Goal: Task Accomplishment & Management: Complete application form

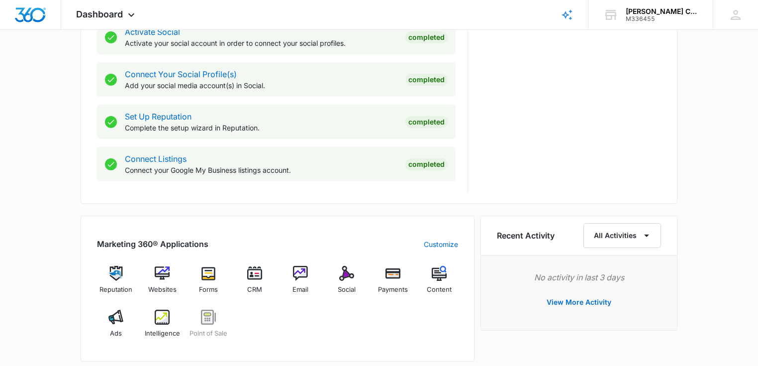
scroll to position [472, 0]
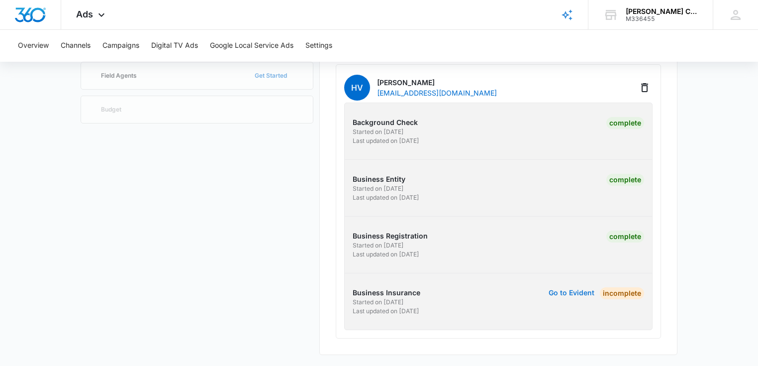
click at [559, 290] on button "Go to Evident" at bounding box center [572, 292] width 46 height 7
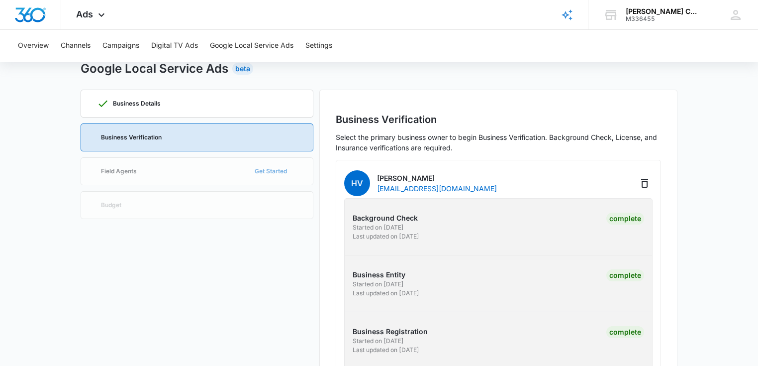
scroll to position [33, 0]
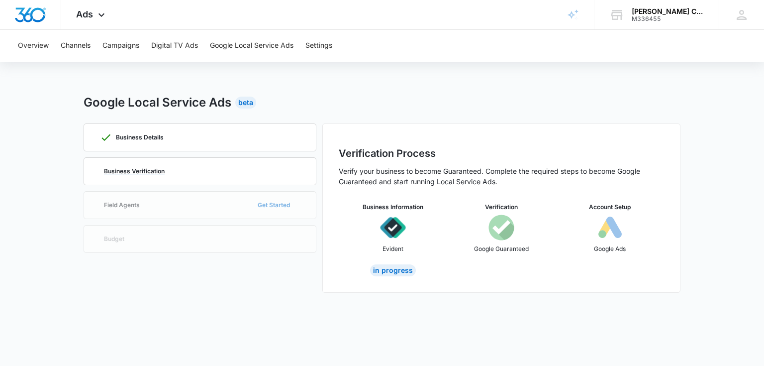
click at [229, 173] on div "Business Verification" at bounding box center [200, 171] width 200 height 27
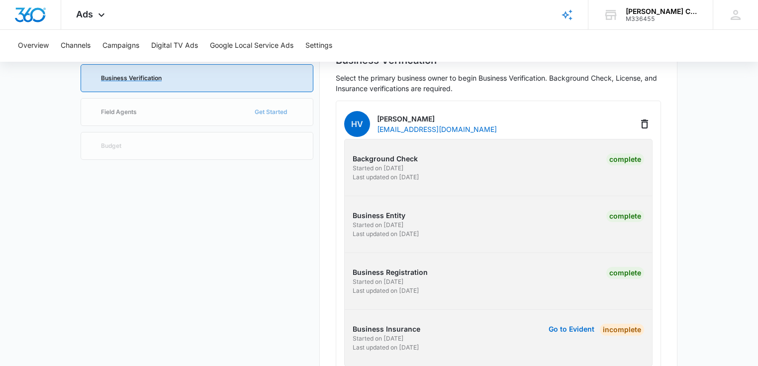
scroll to position [129, 0]
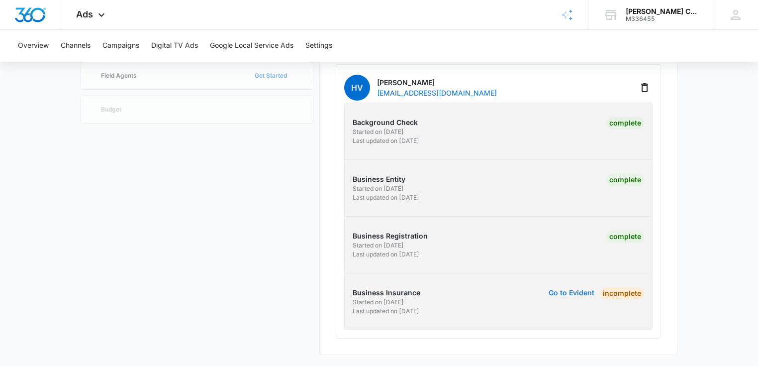
click at [560, 290] on button "Go to Evident" at bounding box center [572, 292] width 46 height 7
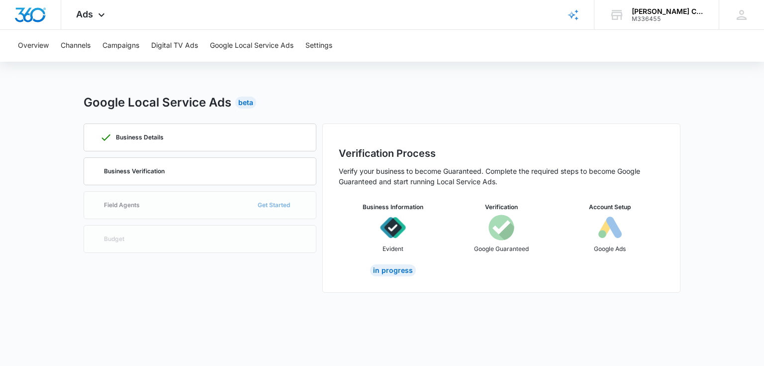
click at [499, 247] on p "Google Guaranteed" at bounding box center [501, 248] width 55 height 9
click at [505, 233] on img at bounding box center [501, 227] width 26 height 26
click at [606, 233] on img at bounding box center [610, 227] width 26 height 26
click at [223, 171] on div "Business Verification" at bounding box center [200, 171] width 200 height 27
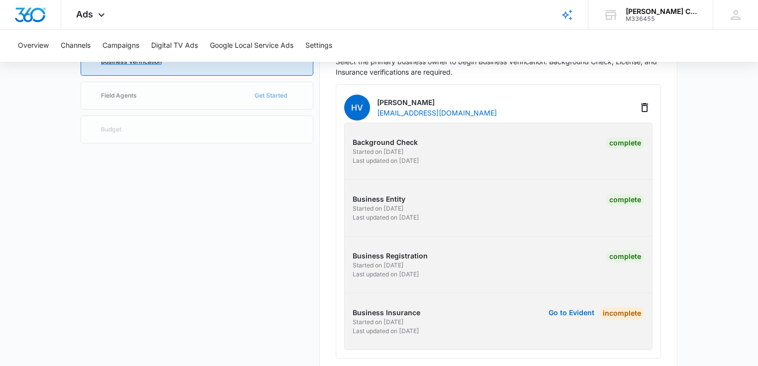
scroll to position [129, 0]
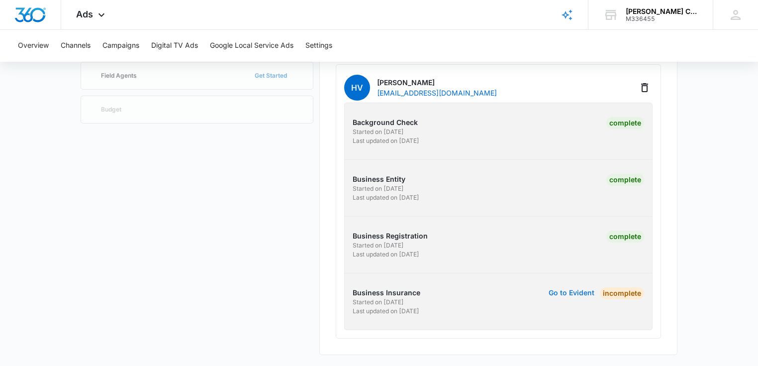
click at [591, 292] on button "Go to Evident" at bounding box center [572, 292] width 46 height 7
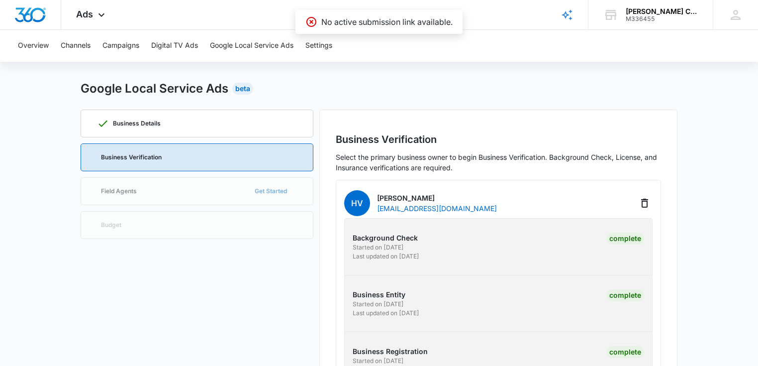
scroll to position [13, 0]
click at [217, 193] on div "Business Details Business Verification Field Agents Get Started Budget" at bounding box center [197, 290] width 233 height 361
click at [264, 187] on div "Business Details Business Verification Field Agents Get Started Budget" at bounding box center [197, 290] width 233 height 361
click at [243, 117] on div "Business Details" at bounding box center [197, 123] width 200 height 27
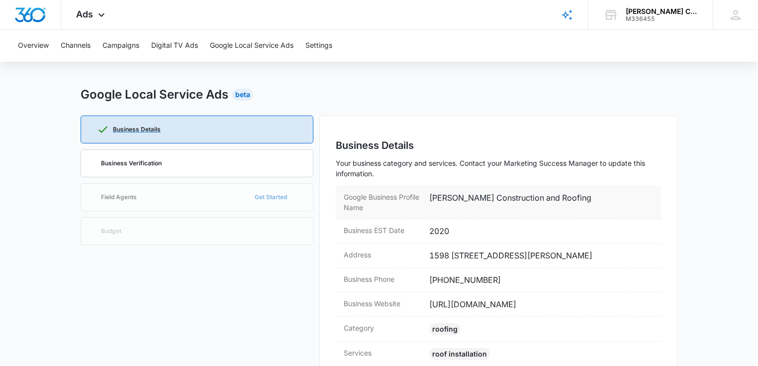
scroll to position [0, 0]
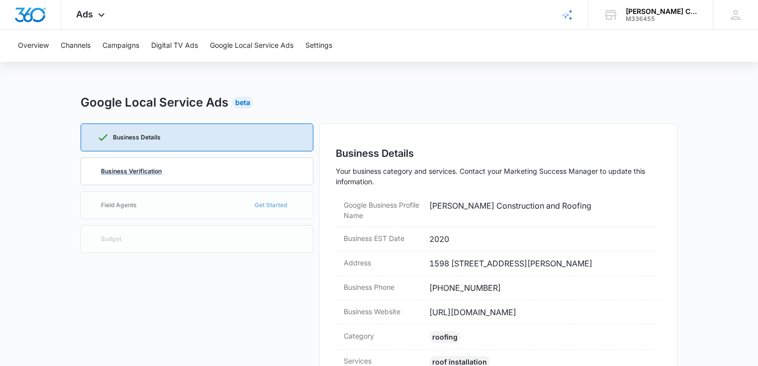
click at [264, 165] on div "Business Verification" at bounding box center [197, 171] width 200 height 27
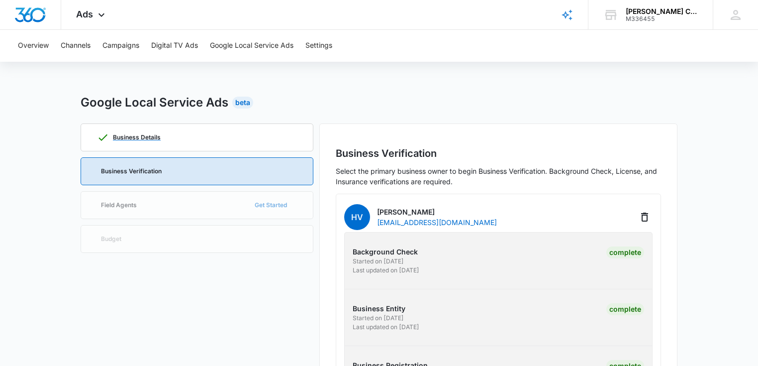
click at [253, 143] on div "Business Details" at bounding box center [197, 137] width 200 height 27
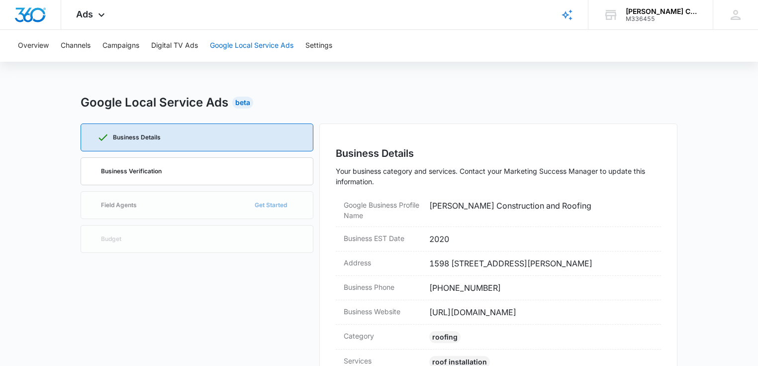
click at [282, 52] on button "Google Local Service Ads" at bounding box center [252, 46] width 84 height 32
